Goal: Information Seeking & Learning: Learn about a topic

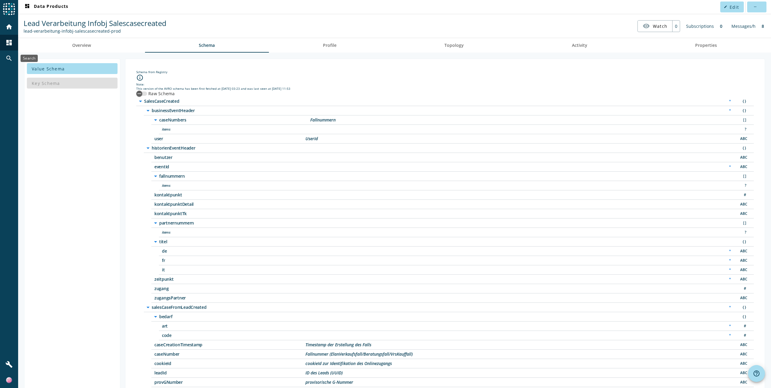
click at [8, 58] on mat-icon "search" at bounding box center [8, 58] width 7 height 7
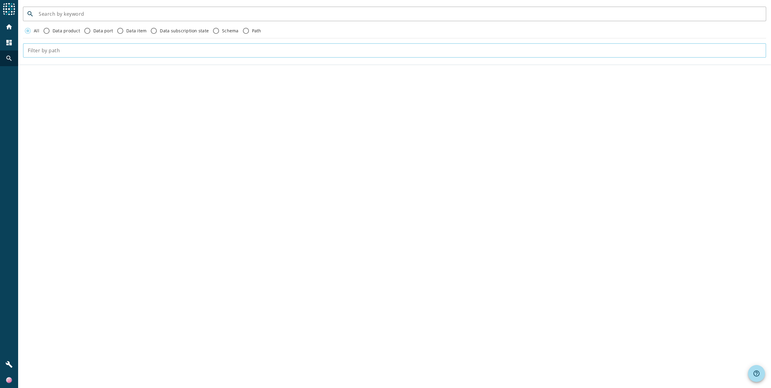
click at [148, 53] on input "text" at bounding box center [395, 50] width 734 height 7
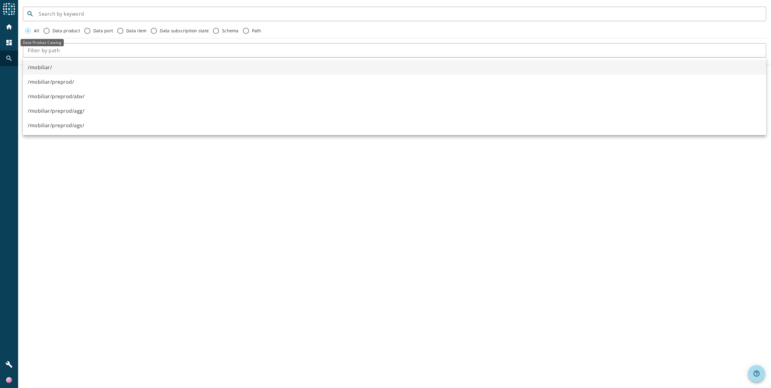
click at [5, 40] on div "dashboard" at bounding box center [9, 43] width 16 height 16
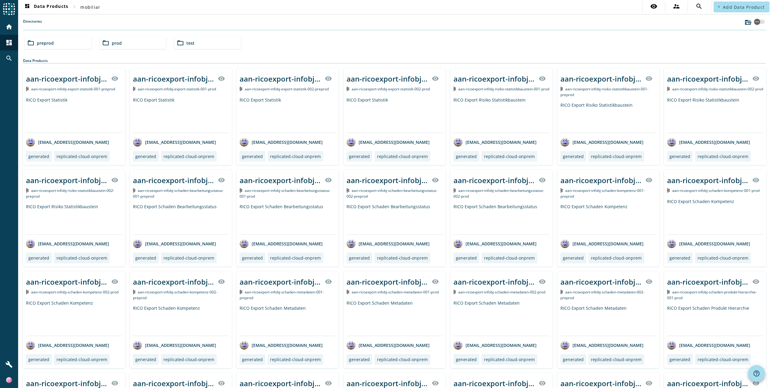
click at [124, 44] on div "folder_open prod" at bounding box center [133, 43] width 66 height 12
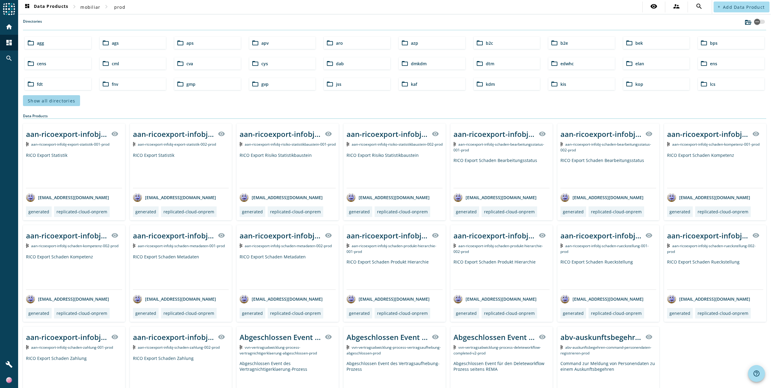
click at [47, 100] on span "Show all directories" at bounding box center [51, 101] width 47 height 6
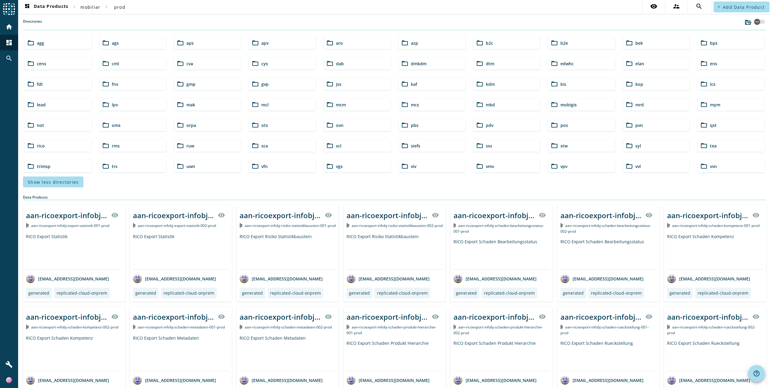
click at [80, 104] on div "folder_open lead" at bounding box center [58, 105] width 66 height 12
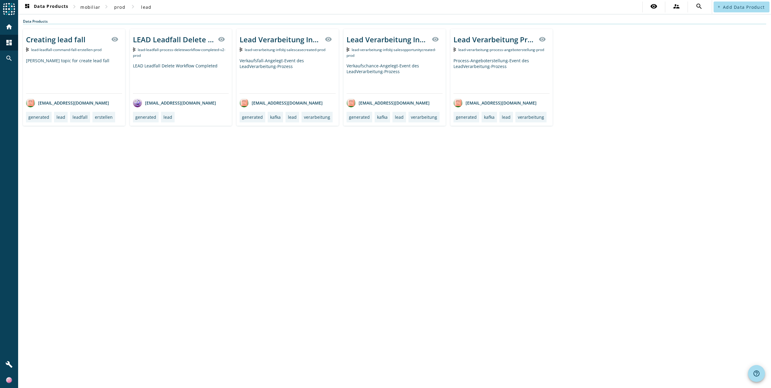
click at [97, 79] on div "[PERSON_NAME] topic for create lead fall" at bounding box center [74, 76] width 96 height 36
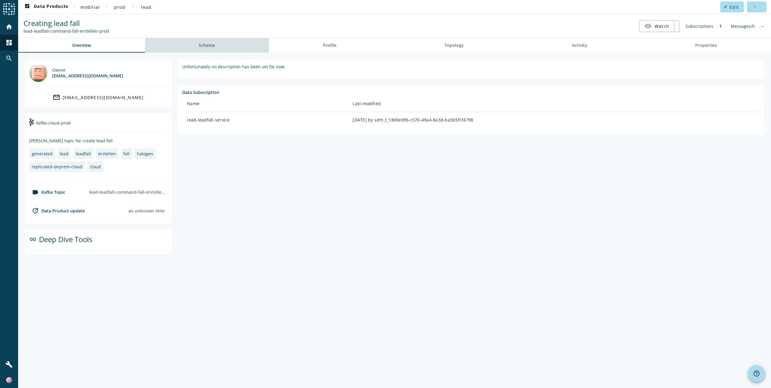
click at [213, 44] on span "Schema" at bounding box center [207, 45] width 16 height 4
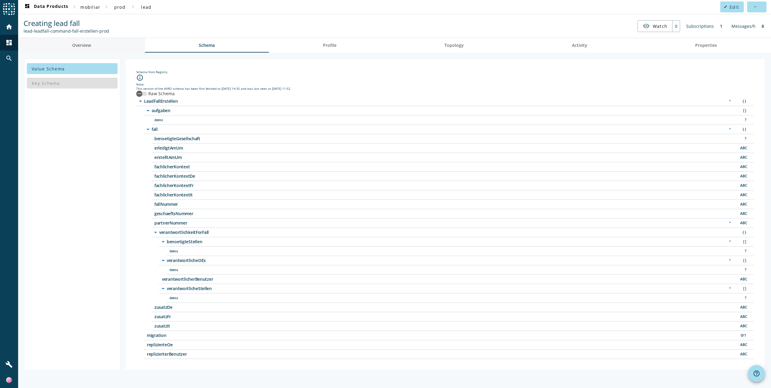
click at [66, 47] on link "Overview" at bounding box center [81, 45] width 127 height 15
